Goal: Register for event/course

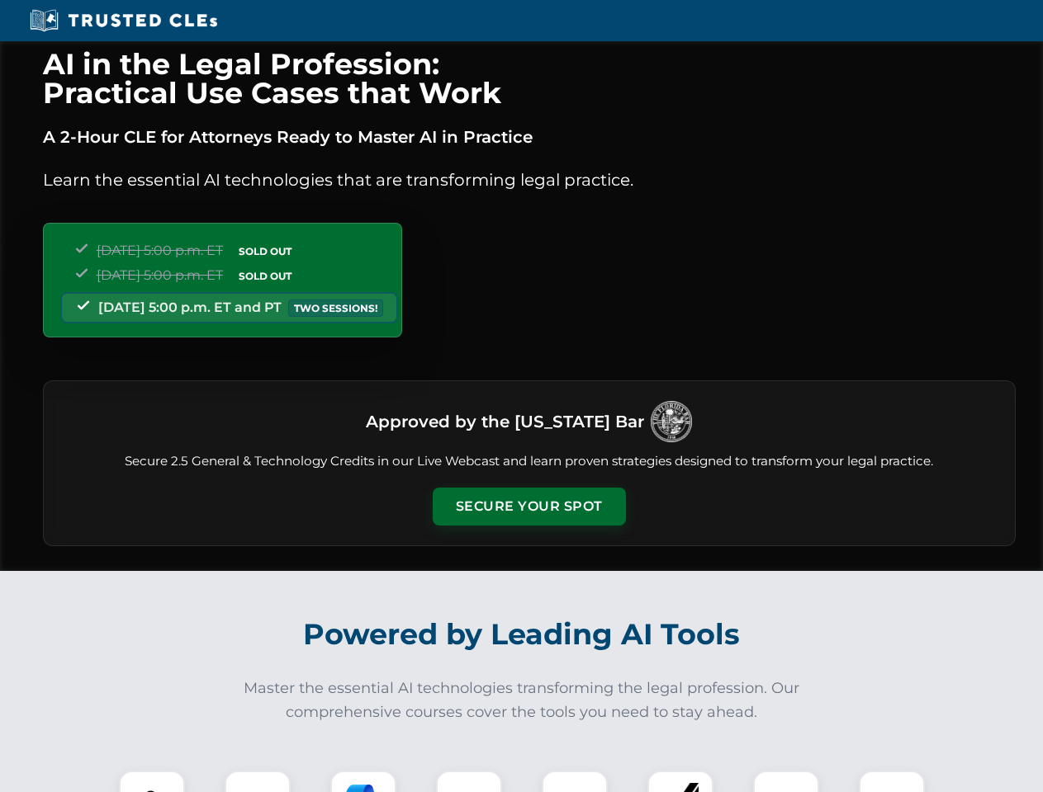
click at [528, 507] on button "Secure Your Spot" at bounding box center [529, 507] width 193 height 38
click at [152, 782] on img at bounding box center [152, 804] width 48 height 48
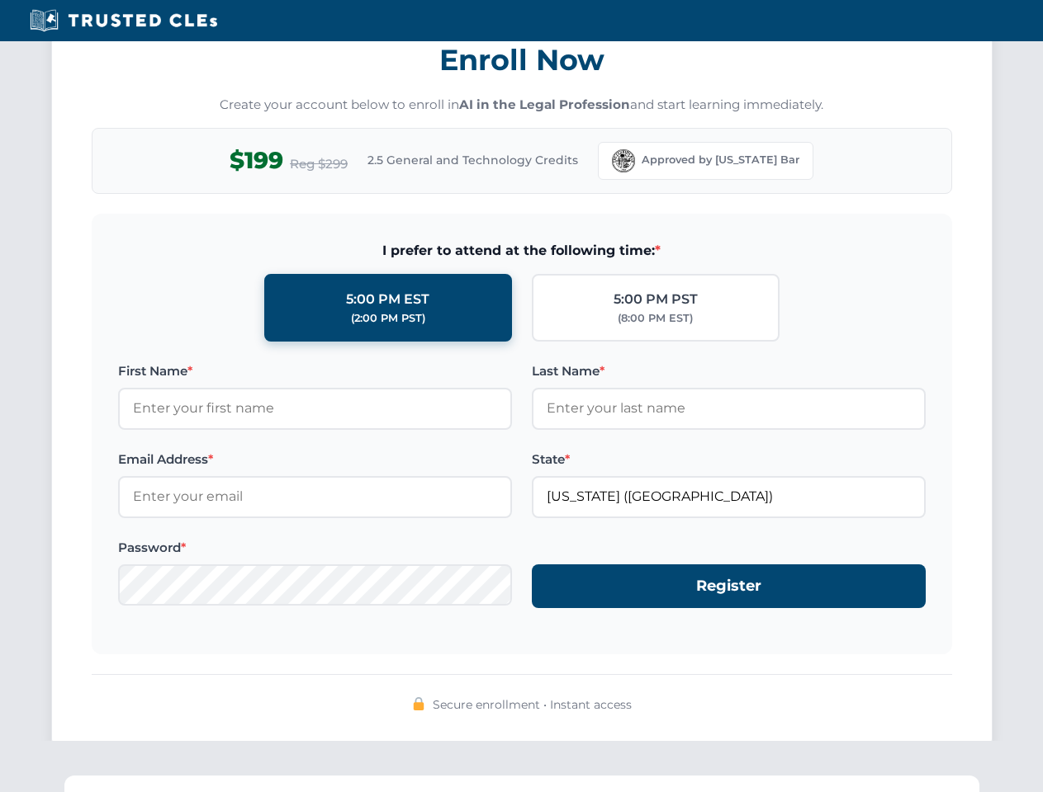
scroll to position [1620, 0]
